Goal: Task Accomplishment & Management: Manage account settings

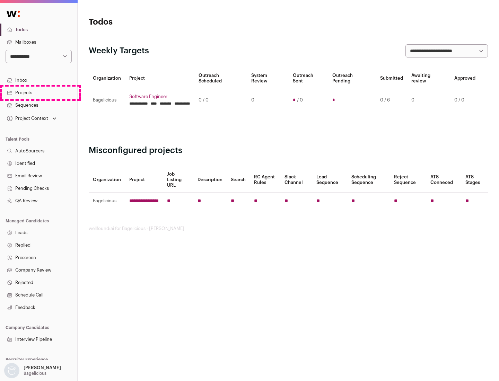
click at [38, 92] on link "Projects" at bounding box center [38, 93] width 77 height 12
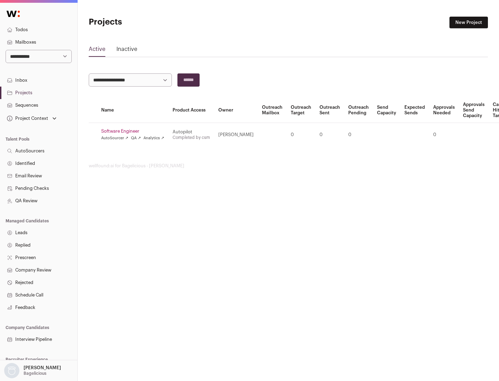
click at [135, 131] on link "Software Engineer" at bounding box center [132, 131] width 63 height 6
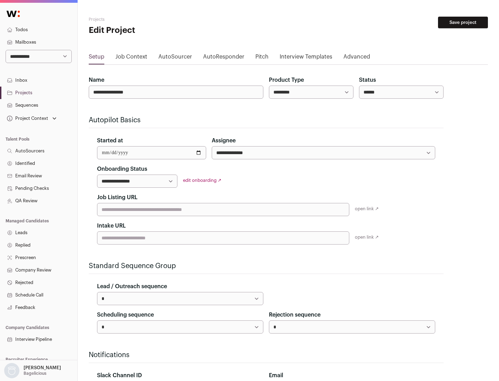
click at [463, 23] on button "Save project" at bounding box center [463, 23] width 50 height 12
